Goal: Transaction & Acquisition: Purchase product/service

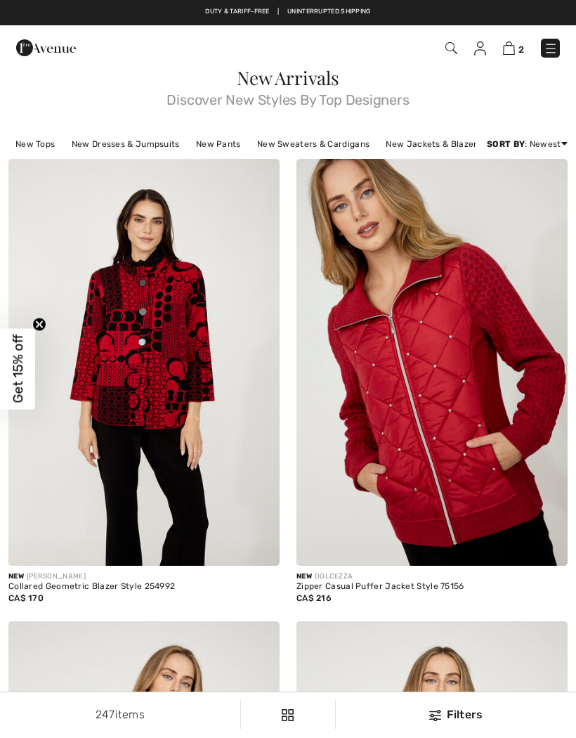
scroll to position [4483, 0]
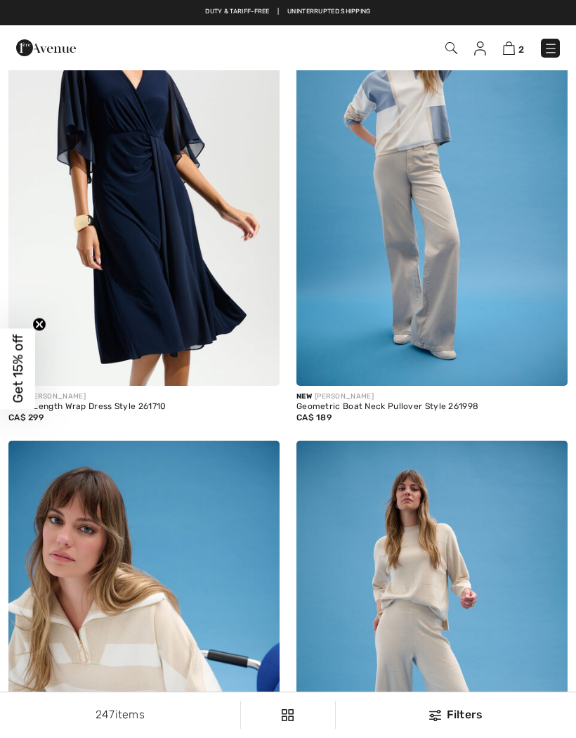
checkbox input "true"
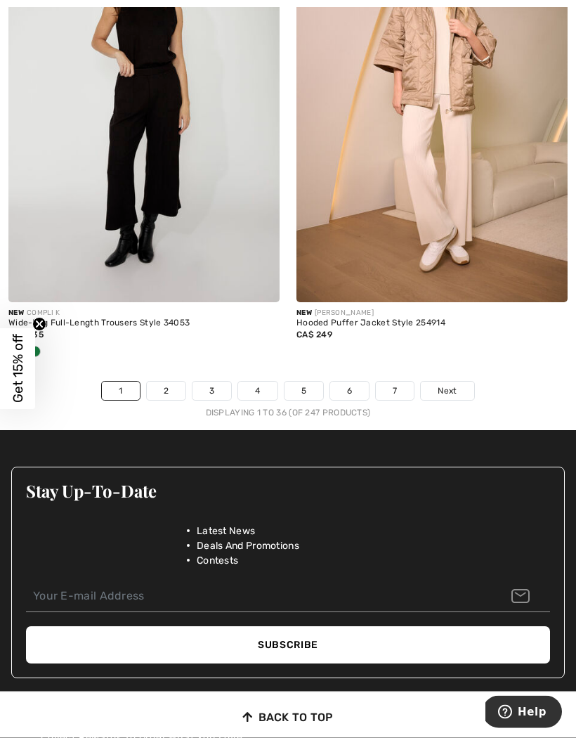
scroll to position [8431, 0]
click at [456, 384] on span "Next" at bounding box center [447, 390] width 19 height 13
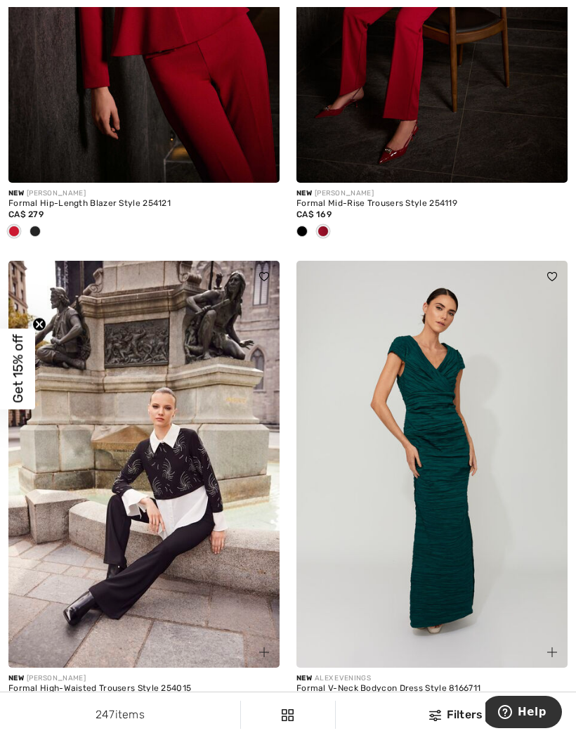
scroll to position [8228, 0]
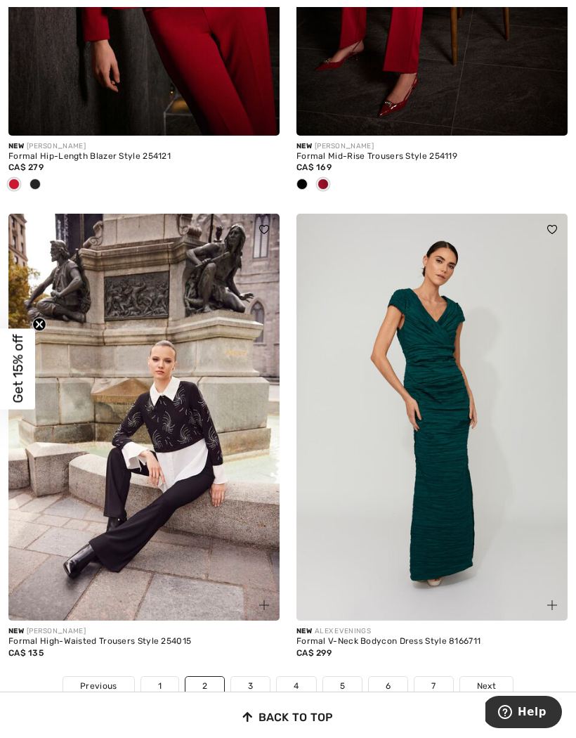
click at [498, 677] on link "Next" at bounding box center [486, 686] width 53 height 18
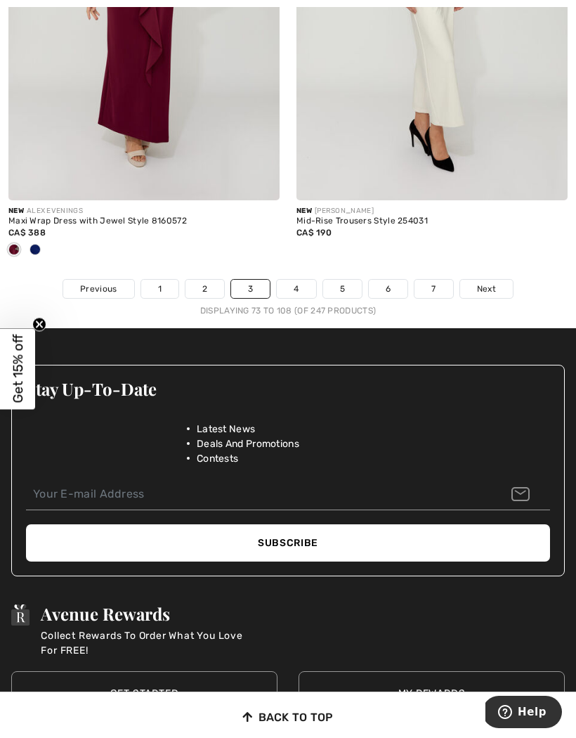
scroll to position [8670, 0]
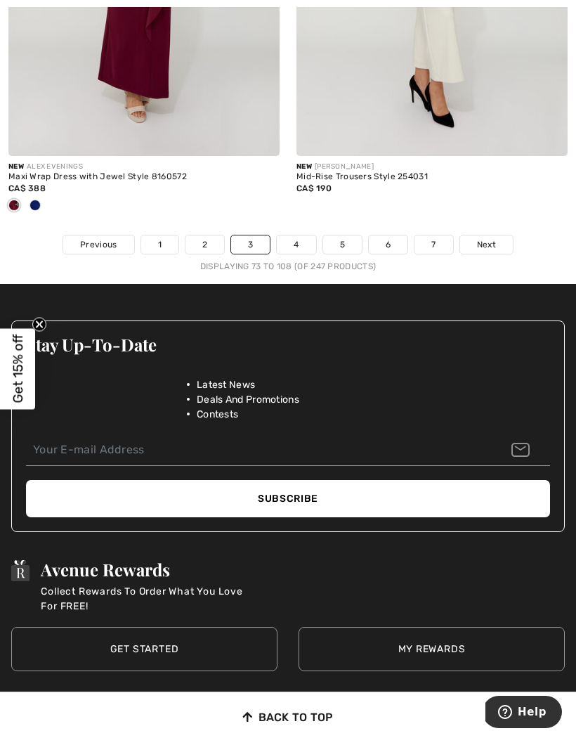
click at [493, 238] on span "Next" at bounding box center [486, 244] width 19 height 13
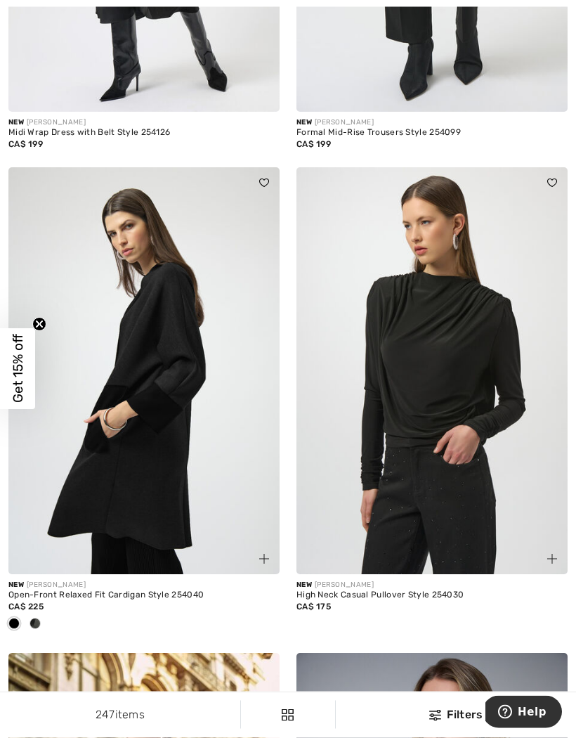
scroll to position [7258, 0]
click at [444, 381] on img at bounding box center [432, 370] width 271 height 407
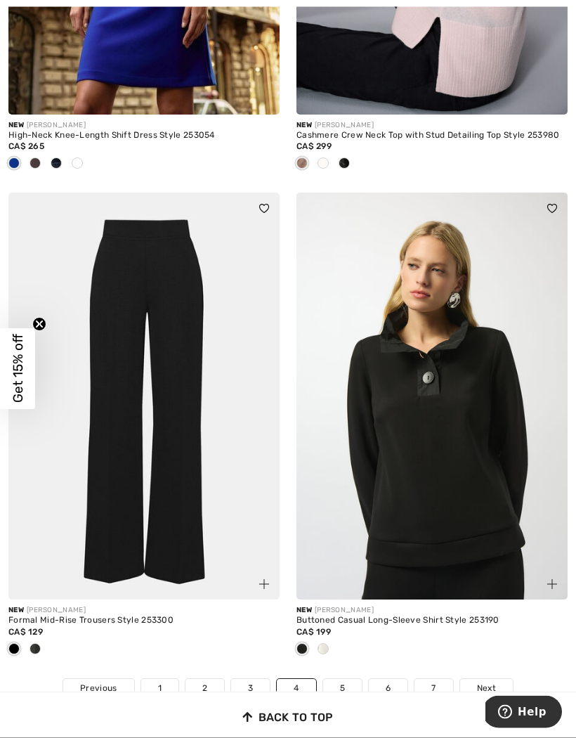
scroll to position [8203, 0]
click at [496, 679] on link "Next" at bounding box center [486, 688] width 53 height 18
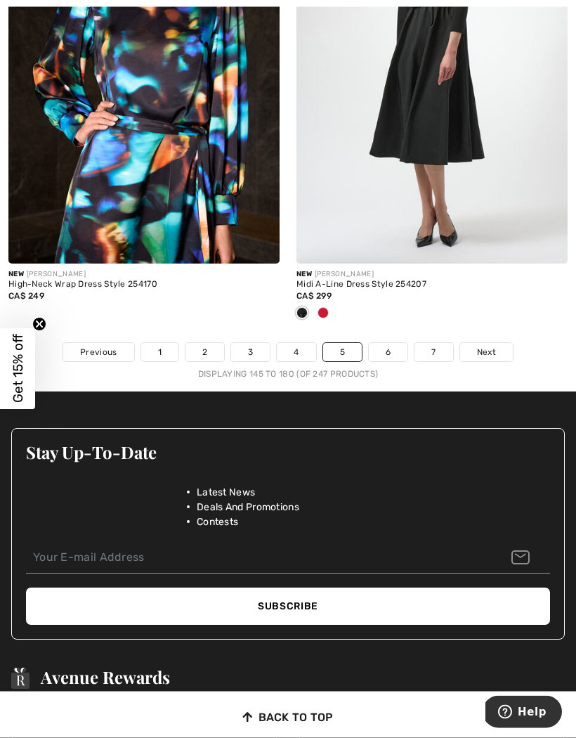
scroll to position [8539, 0]
click at [492, 346] on span "Next" at bounding box center [486, 352] width 19 height 13
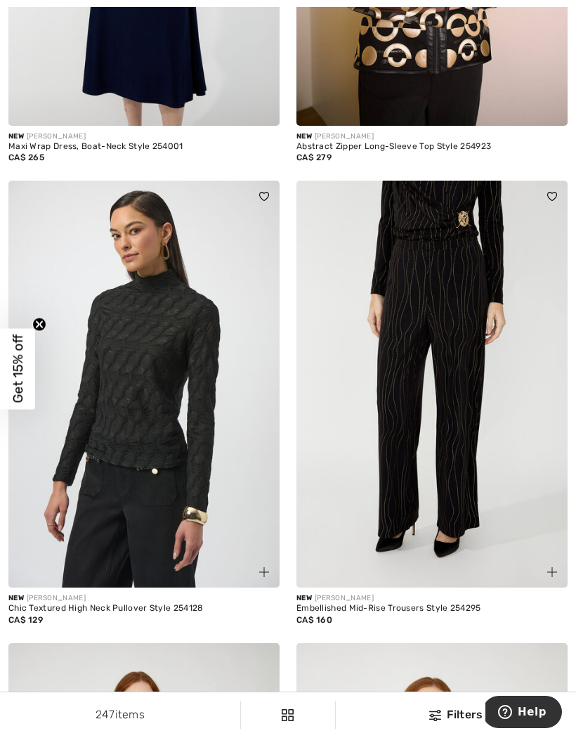
scroll to position [6365, 0]
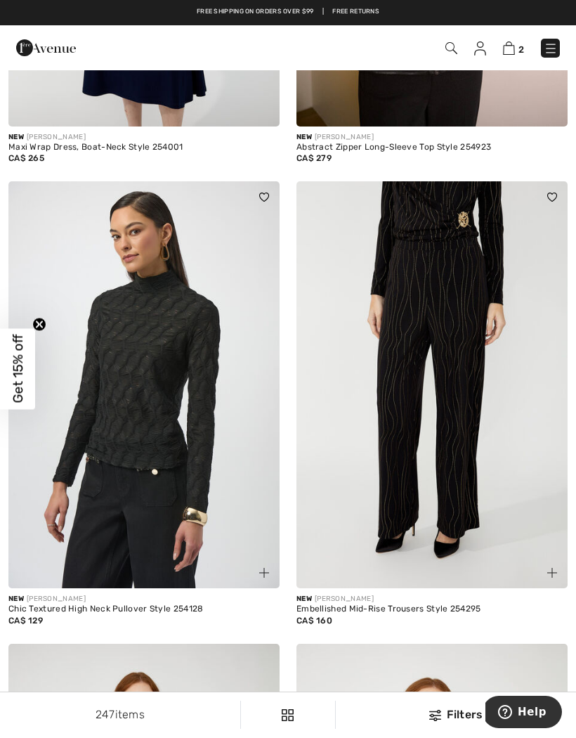
click at [144, 403] on img at bounding box center [143, 384] width 271 height 407
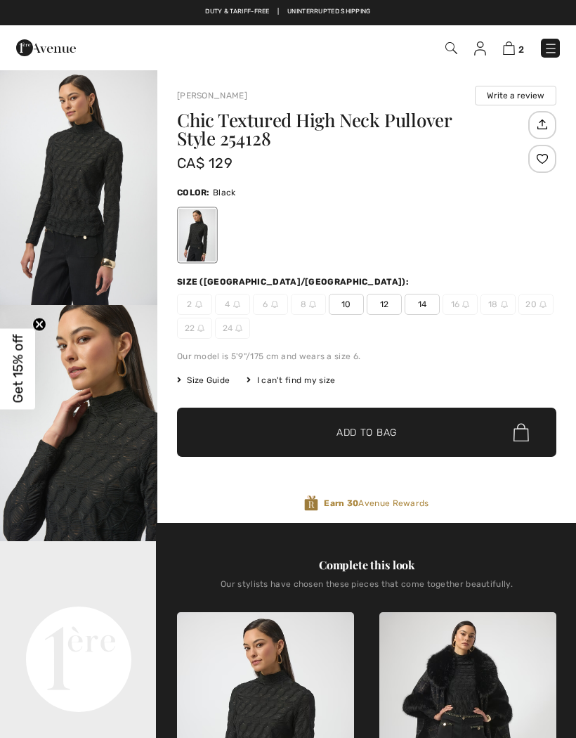
checkbox input "true"
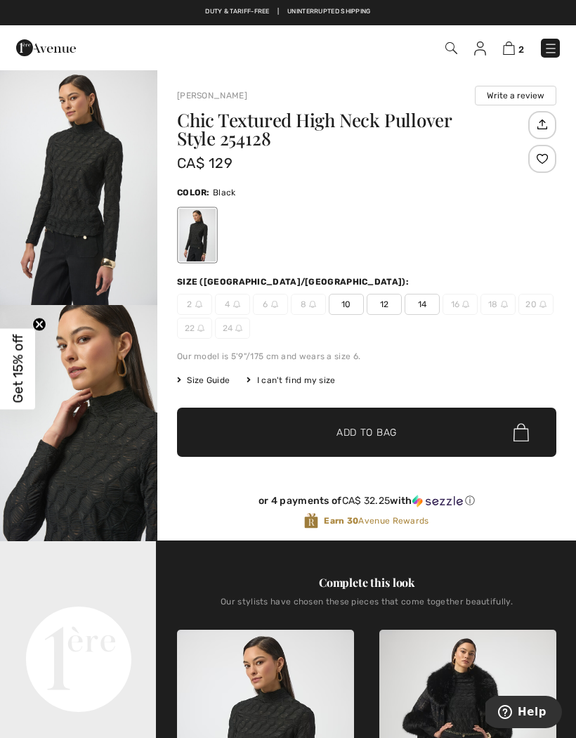
click at [90, 178] on img "1 / 5" at bounding box center [78, 187] width 157 height 236
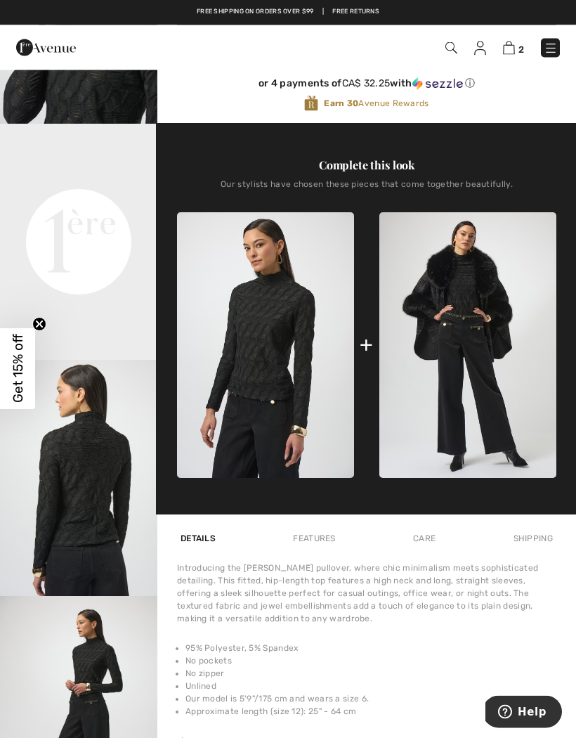
scroll to position [417, 0]
click at [93, 527] on img "3 / 5" at bounding box center [78, 478] width 157 height 236
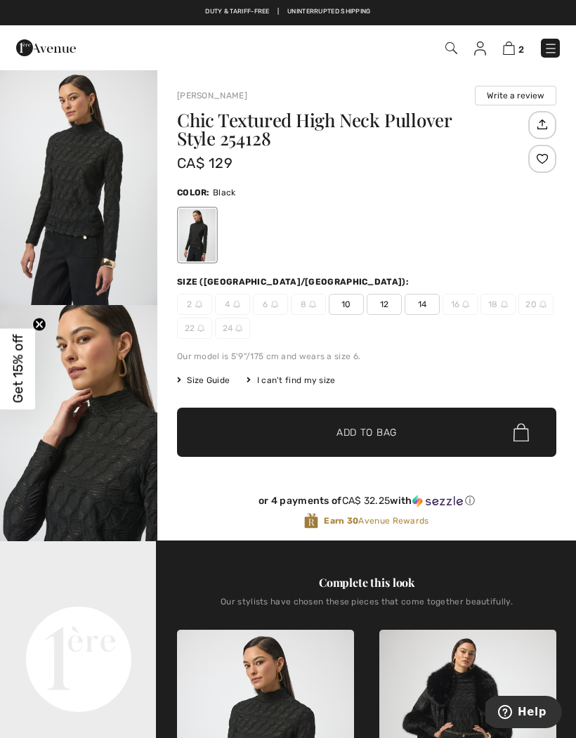
click at [394, 306] on span "12" at bounding box center [384, 304] width 35 height 21
click at [375, 429] on span "Add to Bag" at bounding box center [367, 432] width 60 height 15
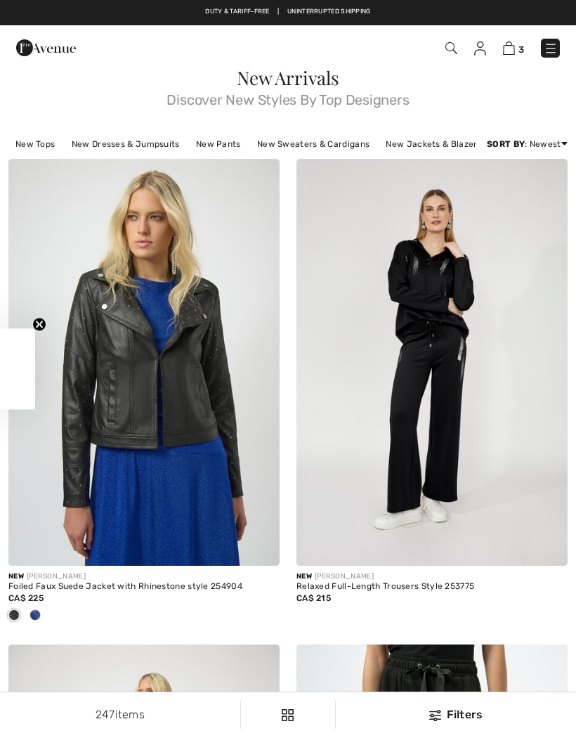
scroll to position [6427, 0]
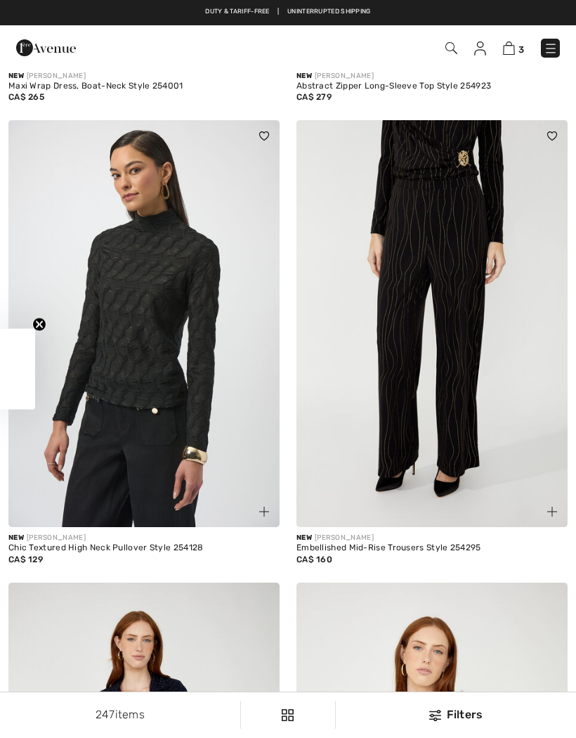
checkbox input "true"
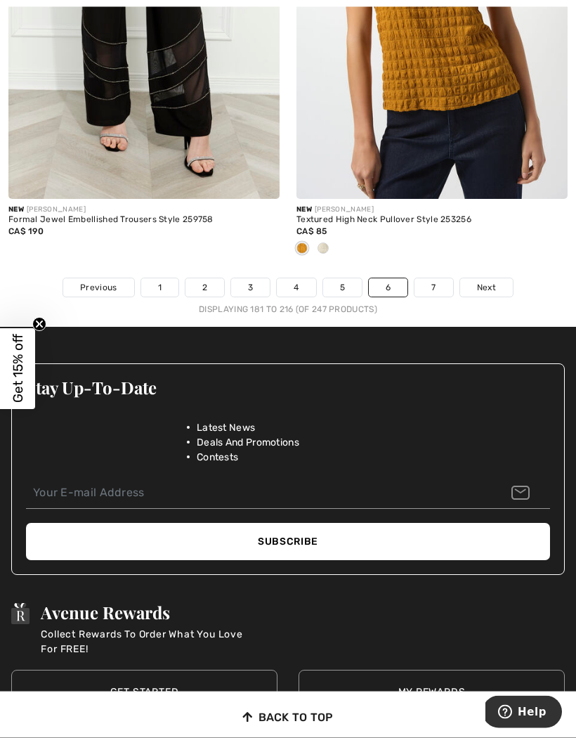
scroll to position [8604, 0]
click at [495, 281] on span "Next" at bounding box center [486, 287] width 19 height 13
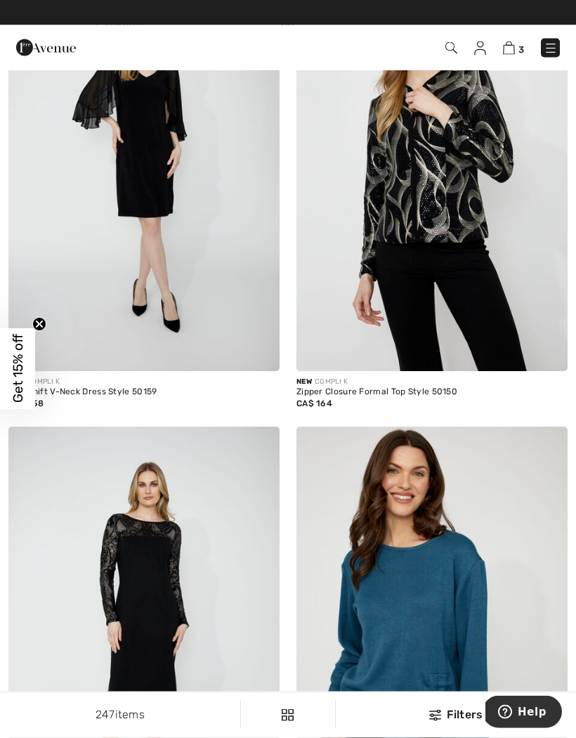
scroll to position [5030, 0]
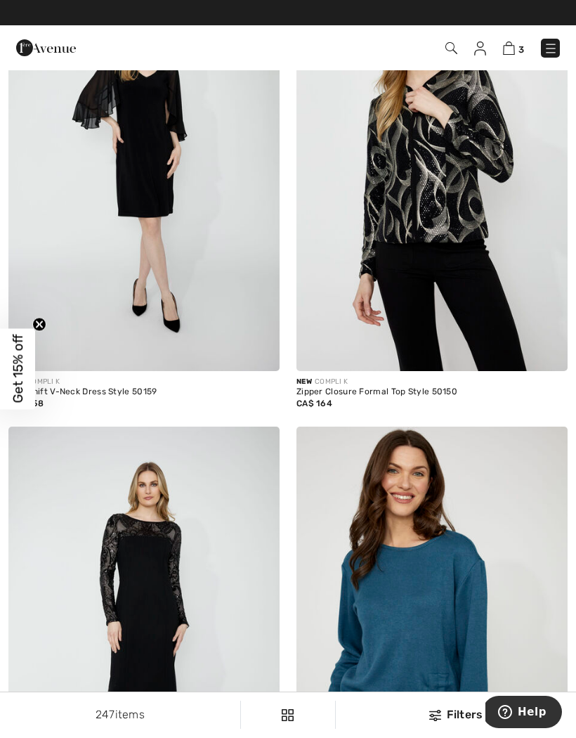
click at [519, 46] on span "3" at bounding box center [522, 49] width 6 height 11
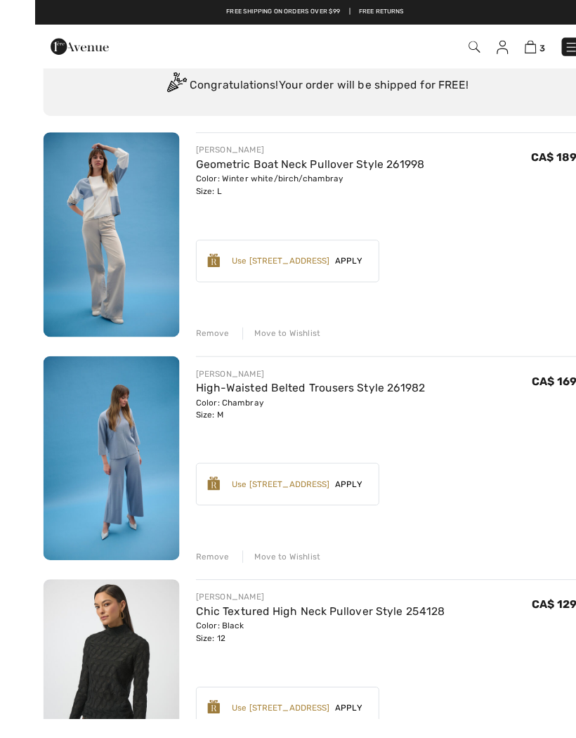
scroll to position [79, 0]
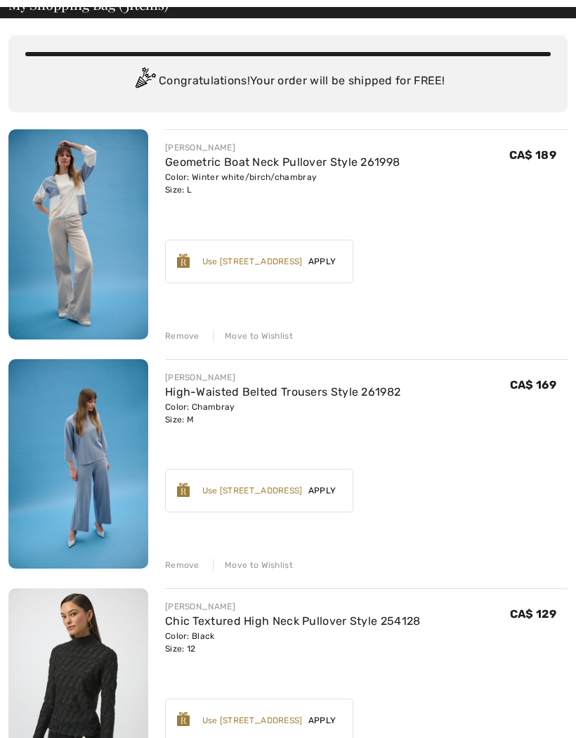
click at [95, 458] on img at bounding box center [78, 464] width 140 height 210
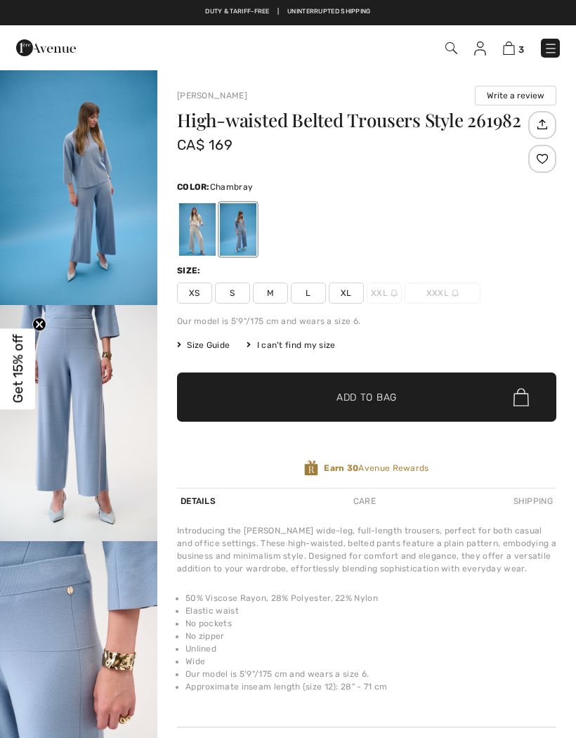
checkbox input "true"
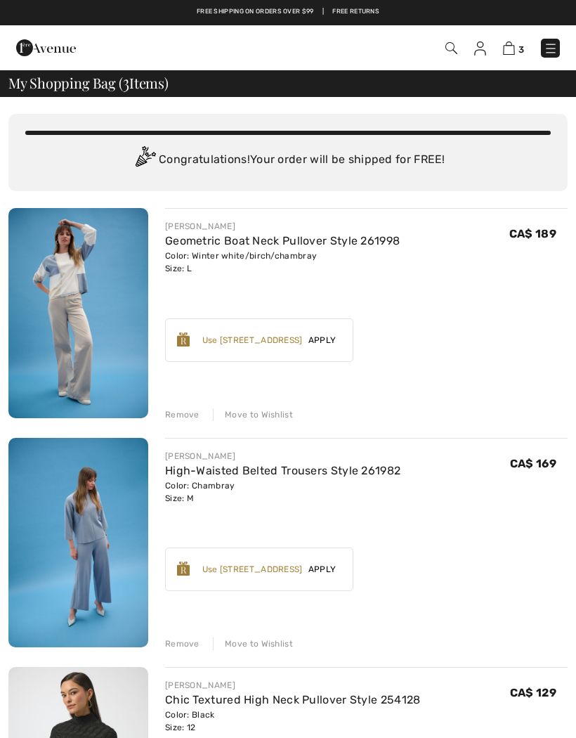
click at [550, 47] on img at bounding box center [551, 48] width 14 height 14
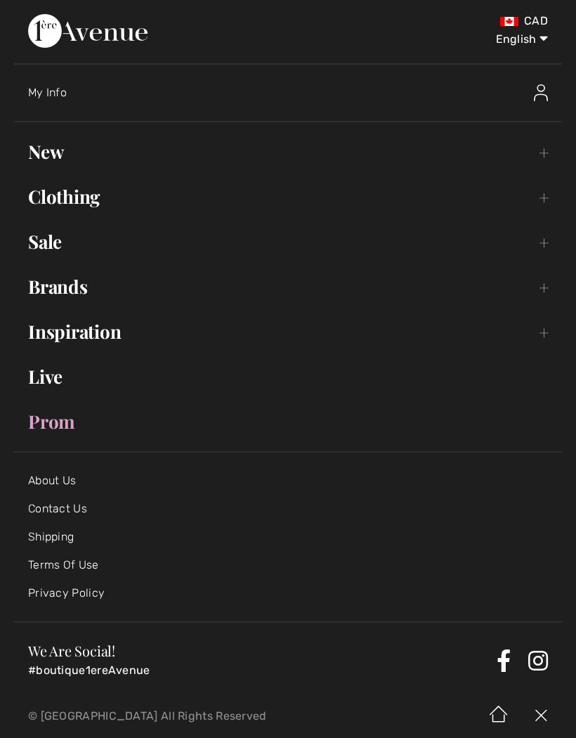
click at [63, 152] on link "New Toggle submenu" at bounding box center [288, 151] width 548 height 31
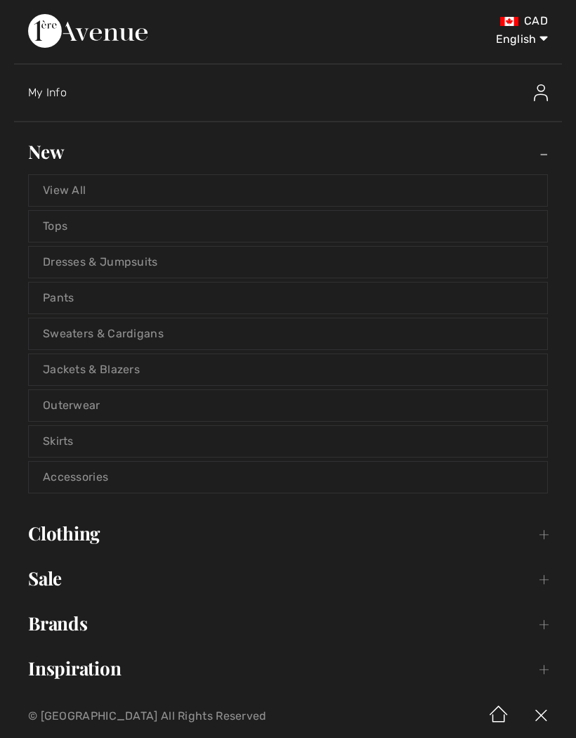
click at [86, 189] on link "View All" at bounding box center [288, 190] width 519 height 31
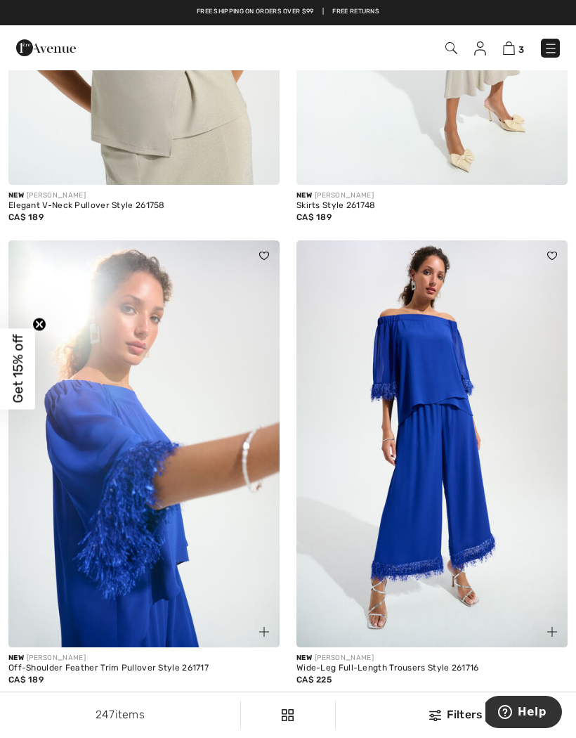
scroll to position [3757, 0]
